Goal: Task Accomplishment & Management: Manage account settings

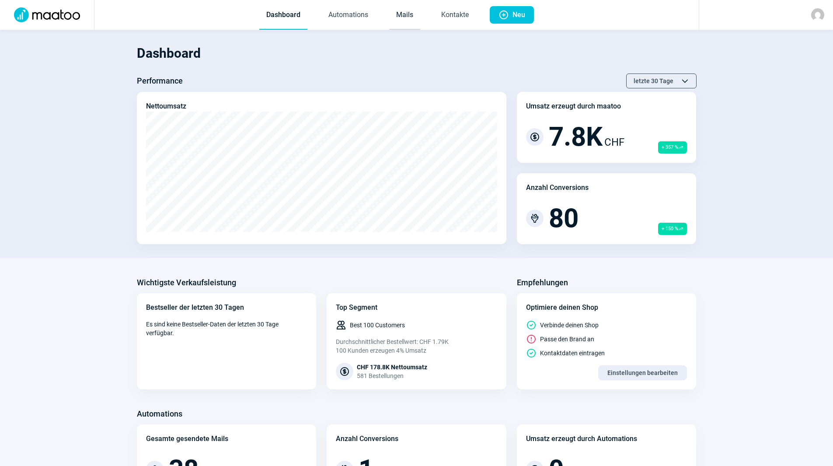
click at [412, 27] on link "Mails" at bounding box center [404, 15] width 31 height 29
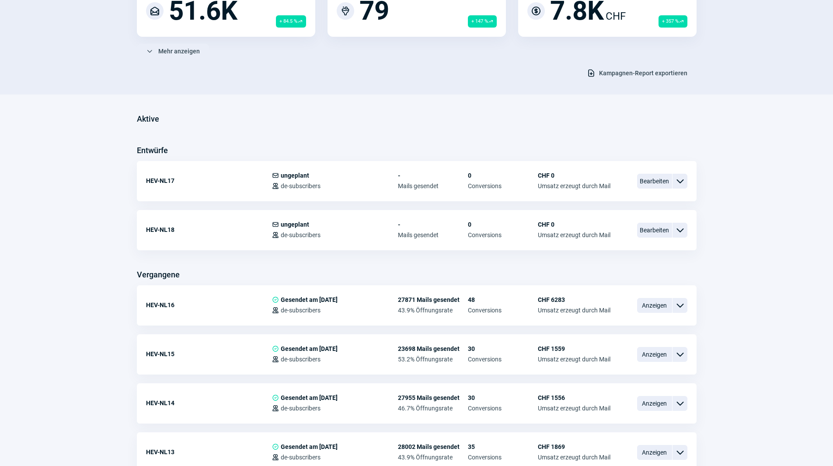
scroll to position [131, 0]
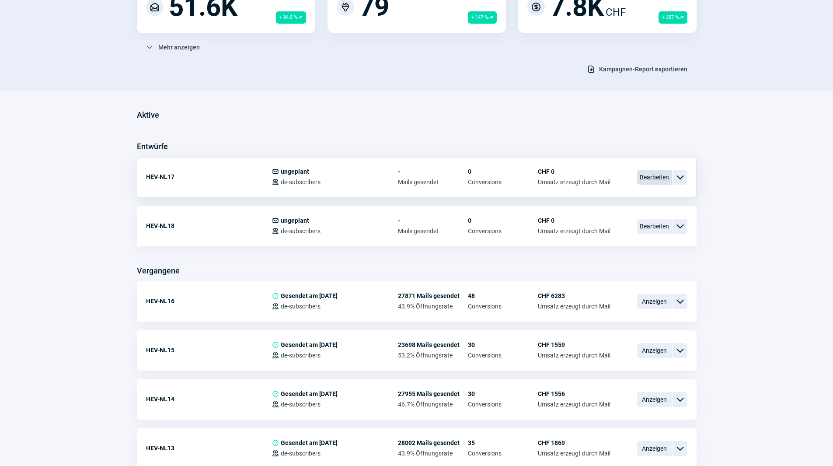
click at [412, 178] on span "Bearbeiten" at bounding box center [654, 177] width 35 height 15
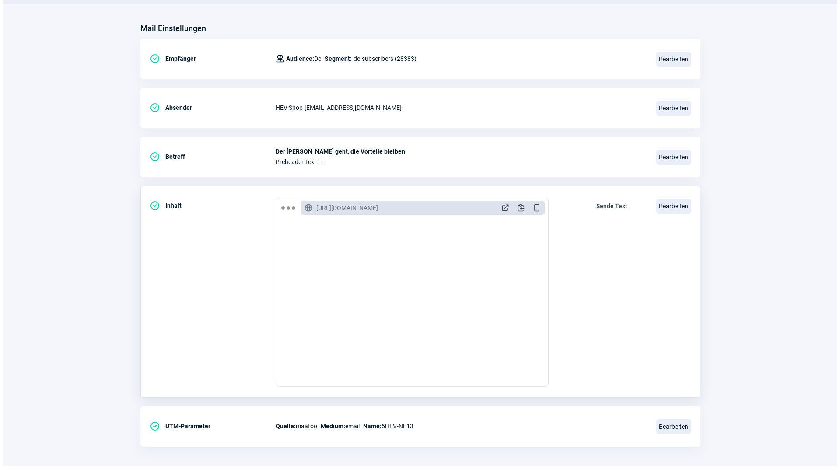
scroll to position [58, 0]
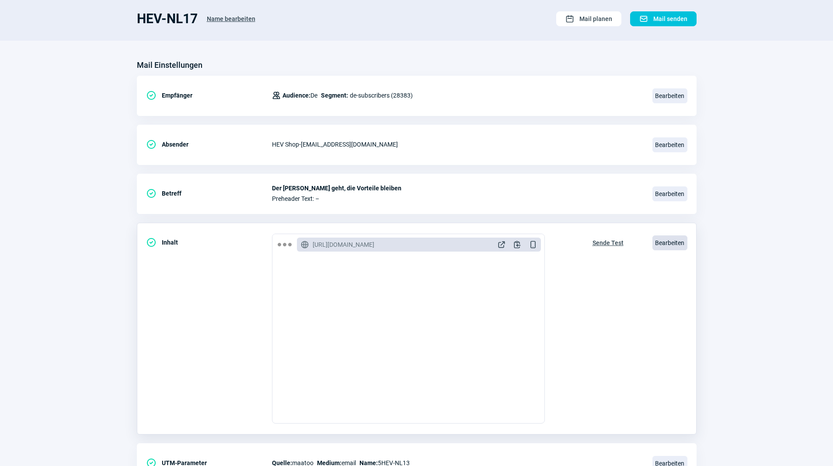
click at [412, 244] on span "Bearbeiten" at bounding box center [670, 242] width 35 height 15
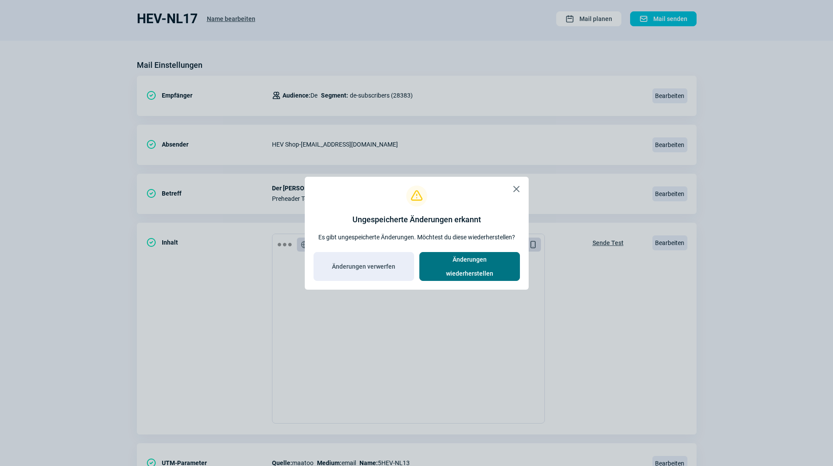
click at [412, 266] on span "Änderungen wiederherstellen" at bounding box center [470, 266] width 82 height 28
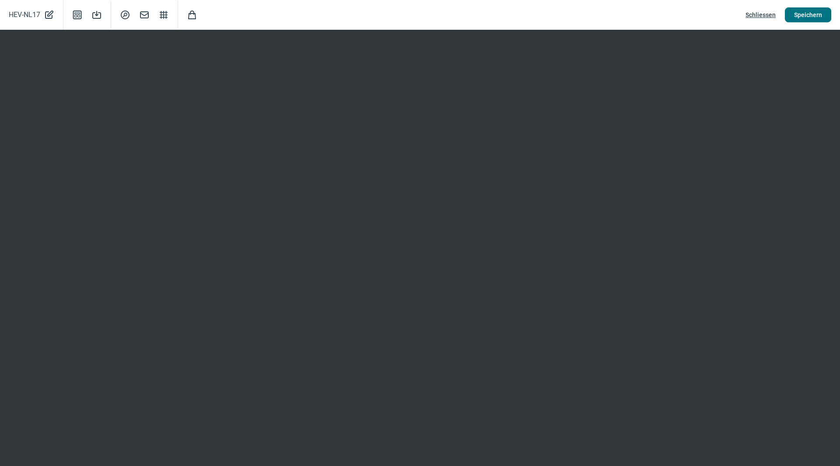
click at [412, 14] on span "Speichern" at bounding box center [808, 15] width 28 height 14
click at [412, 15] on span "Speichern" at bounding box center [808, 15] width 28 height 14
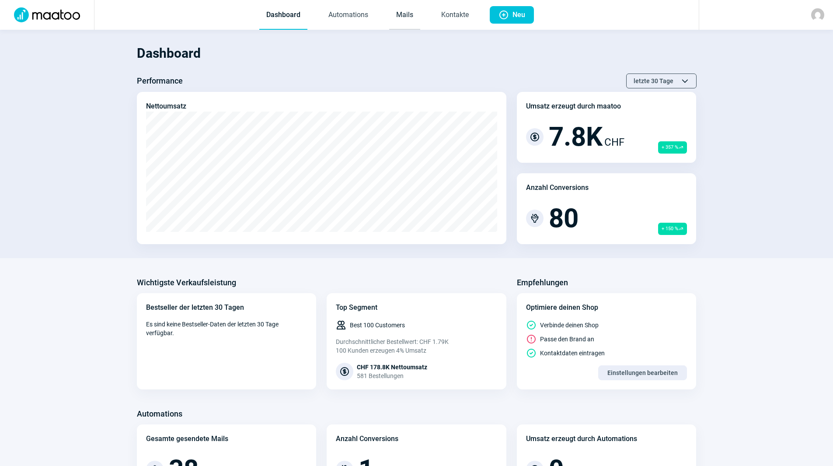
click at [418, 21] on link "Mails" at bounding box center [404, 15] width 31 height 29
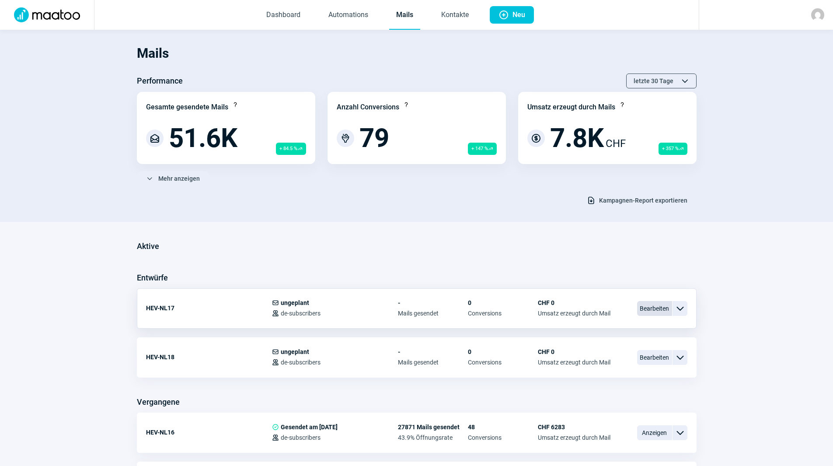
click at [650, 307] on span "Bearbeiten" at bounding box center [654, 308] width 35 height 15
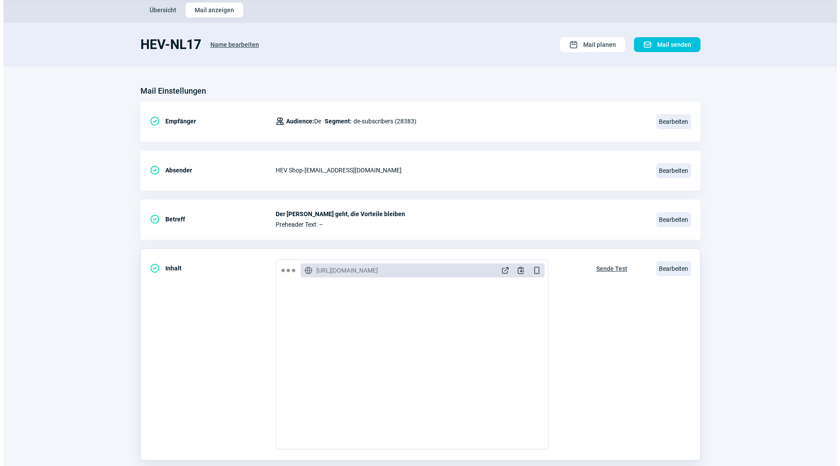
scroll to position [87, 0]
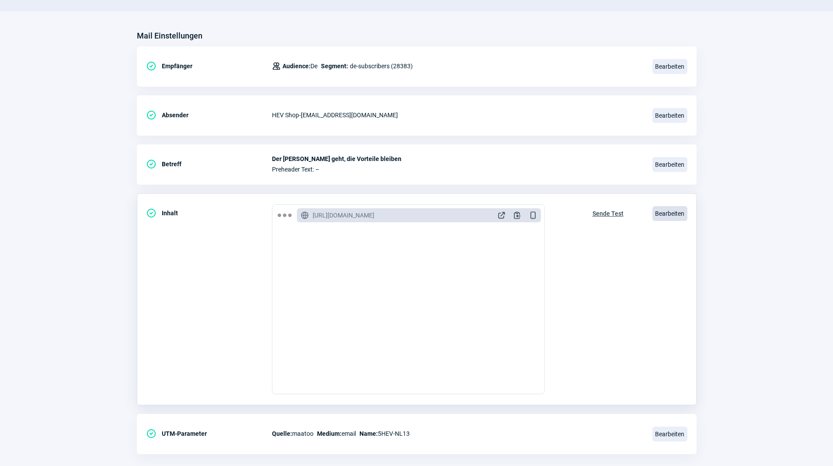
click at [675, 210] on span "Bearbeiten" at bounding box center [670, 213] width 35 height 15
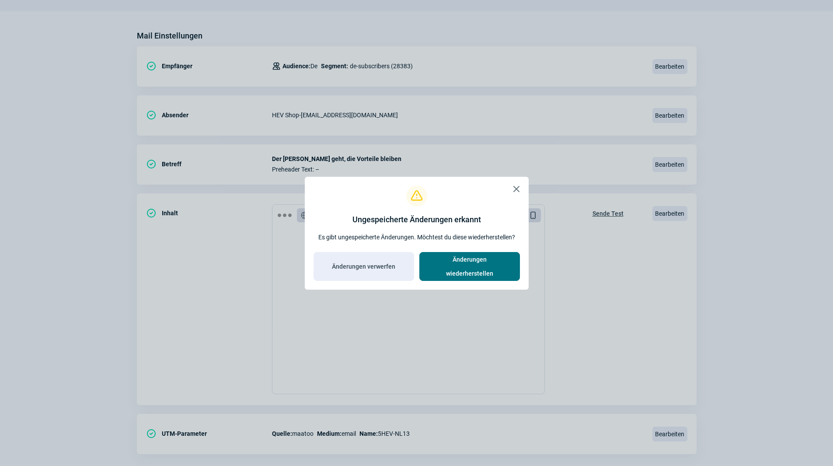
click at [464, 264] on span "Änderungen wiederherstellen" at bounding box center [470, 266] width 82 height 28
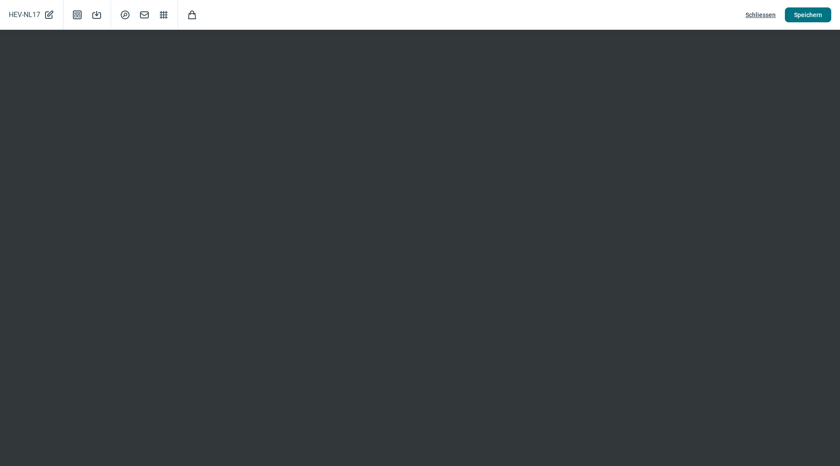
click at [814, 21] on span "Speichern" at bounding box center [808, 15] width 28 height 14
